Goal: Information Seeking & Learning: Learn about a topic

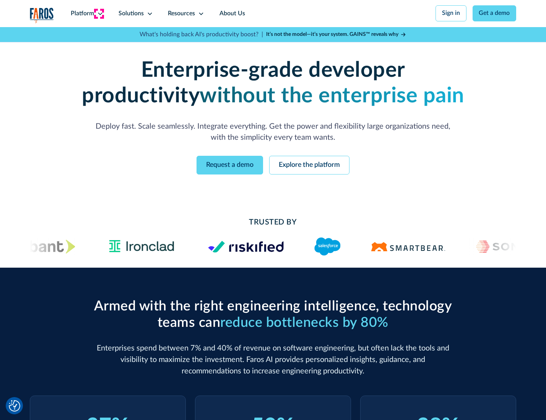
click at [99, 13] on icon at bounding box center [100, 14] width 6 height 6
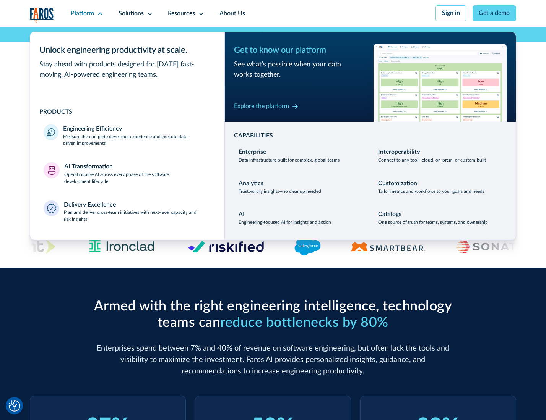
click at [136, 141] on p "Measure the complete developer experience and execute data-driven improvements" at bounding box center [136, 141] width 147 height 14
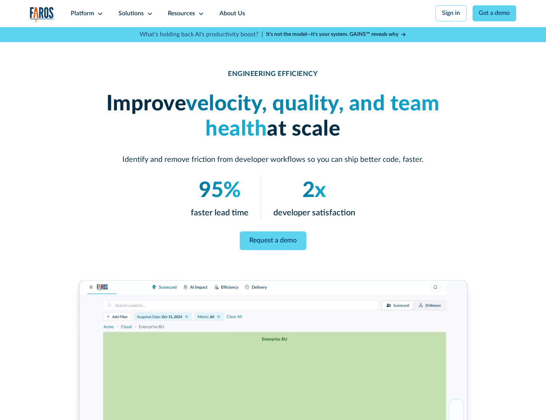
scroll to position [1663, 0]
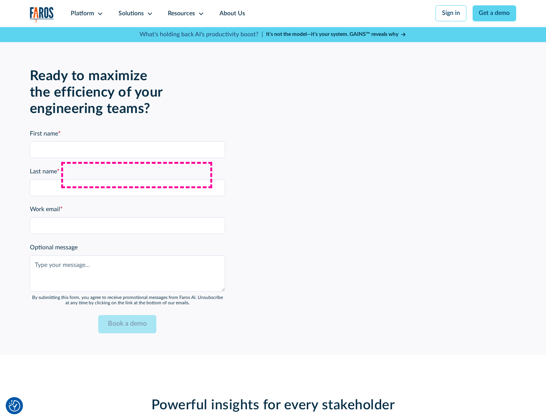
click at [136, 175] on p "Operationalize AI across every phase of the software development lifecycle" at bounding box center [137, 179] width 147 height 14
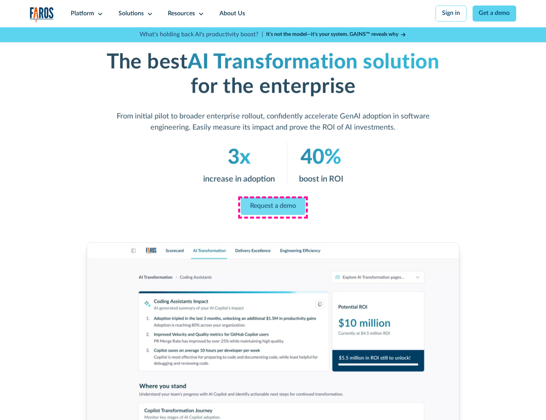
click at [272, 207] on link "Request a demo" at bounding box center [273, 206] width 65 height 18
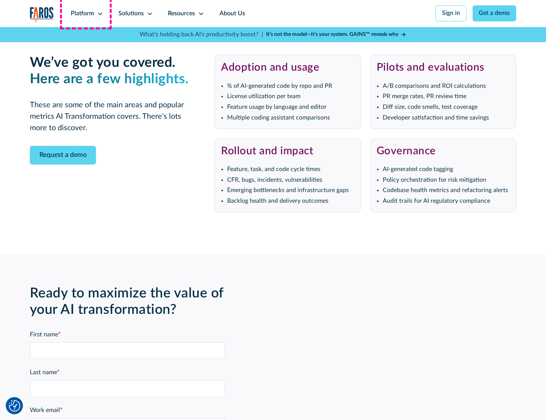
click at [86, 13] on div "Platform" at bounding box center [82, 13] width 23 height 9
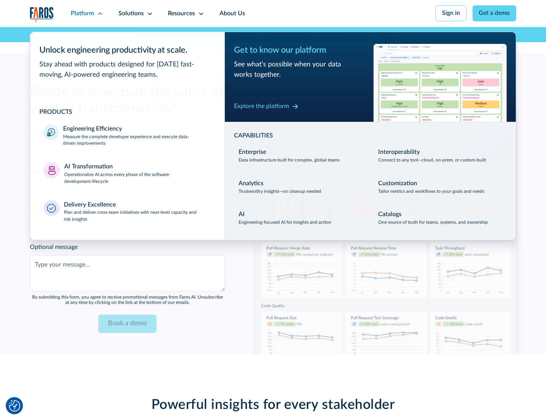
scroll to position [1847, 0]
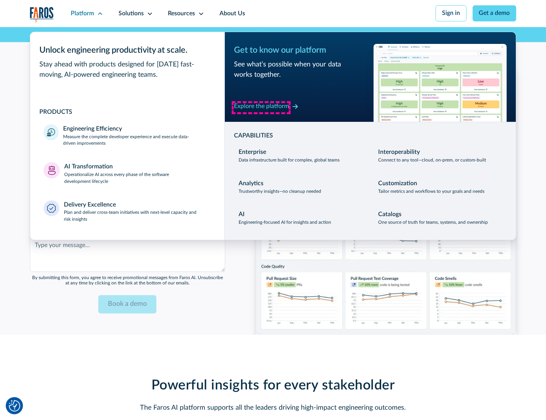
click at [261, 107] on div "Explore the platform" at bounding box center [261, 106] width 55 height 9
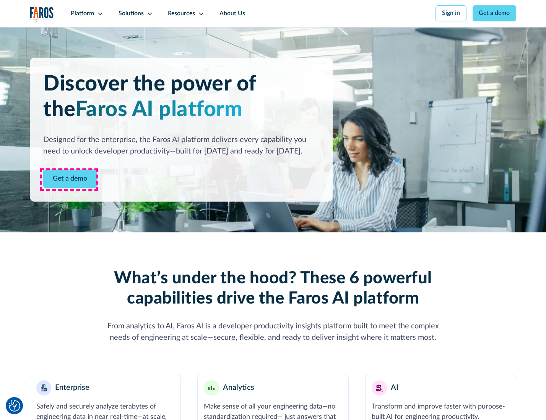
click at [69, 180] on link "Get a demo" at bounding box center [69, 179] width 53 height 19
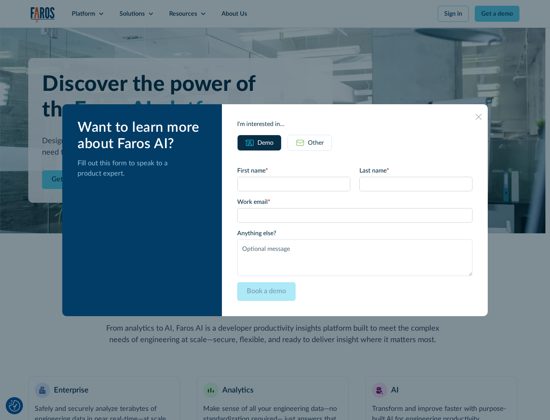
click at [316, 143] on div "Other" at bounding box center [316, 142] width 16 height 9
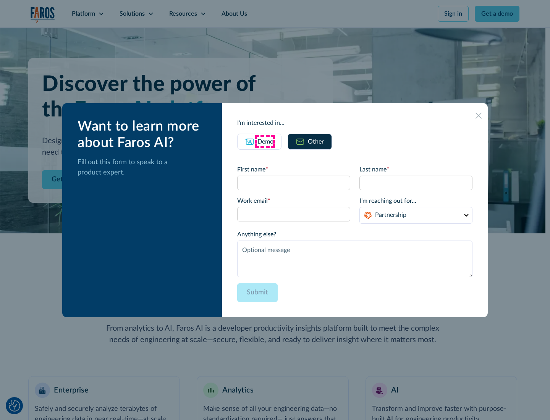
click at [265, 141] on div "Demo" at bounding box center [266, 141] width 16 height 9
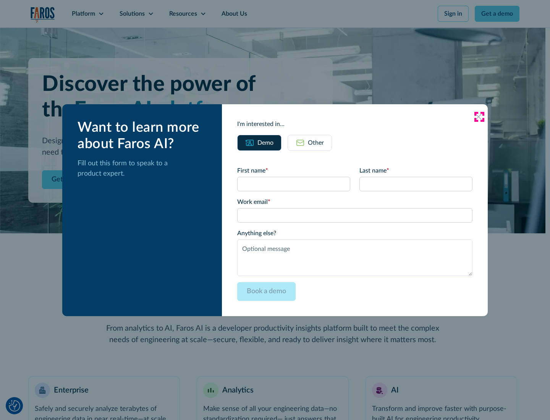
click at [479, 117] on icon at bounding box center [479, 117] width 6 height 6
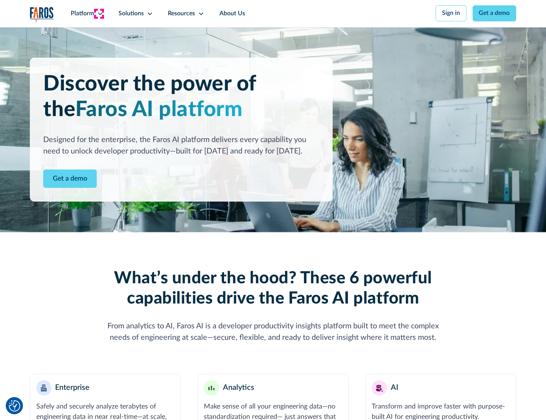
click at [99, 13] on icon at bounding box center [100, 14] width 6 height 6
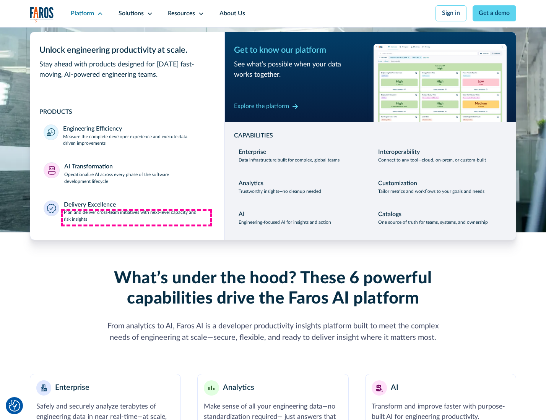
click at [136, 218] on p "Plan and deliver cross-team initiatives with next-level capacity and risk insig…" at bounding box center [137, 216] width 147 height 14
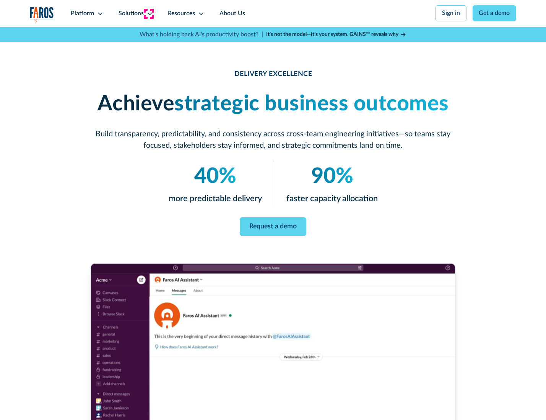
click at [148, 13] on icon at bounding box center [150, 14] width 6 height 6
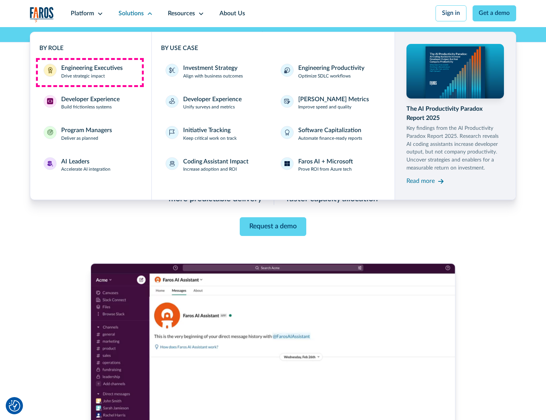
click at [89, 72] on div "Engineering Executives" at bounding box center [92, 68] width 62 height 9
